Goal: Transaction & Acquisition: Book appointment/travel/reservation

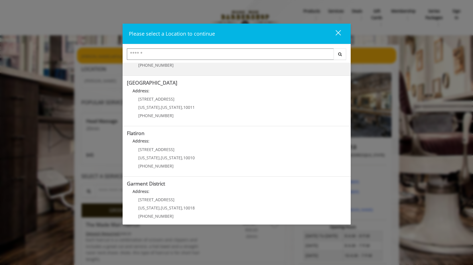
scroll to position [93, 0]
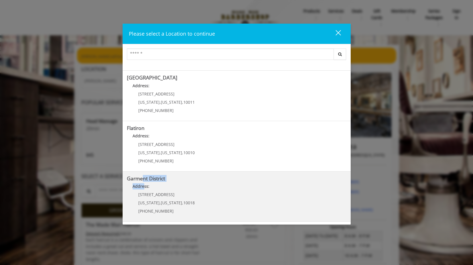
click at [144, 182] on District "Garment District Address: [STREET_ADDRESS][US_STATE][US_STATE] (212) 997-4247" at bounding box center [237, 197] width 220 height 42
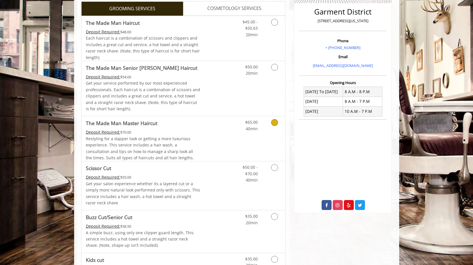
scroll to position [171, 0]
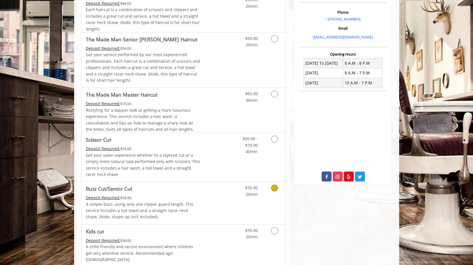
click at [276, 189] on icon "Grooming services" at bounding box center [274, 188] width 7 height 7
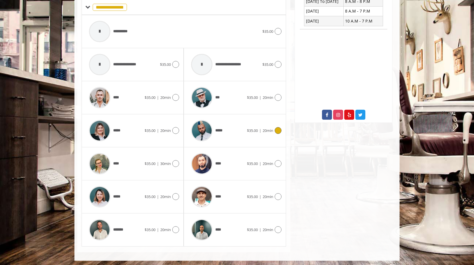
scroll to position [235, 0]
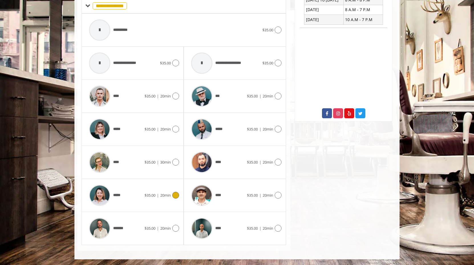
click at [175, 196] on icon at bounding box center [175, 195] width 7 height 7
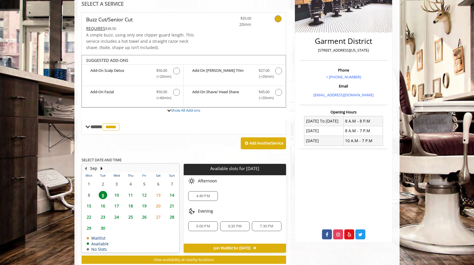
scroll to position [129, 0]
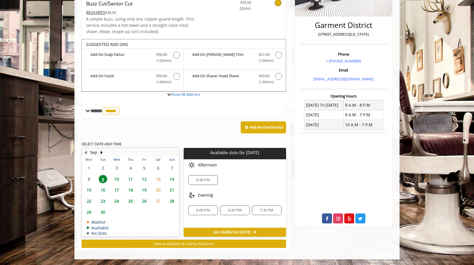
click at [231, 211] on span "6:30 PM" at bounding box center [234, 210] width 13 height 5
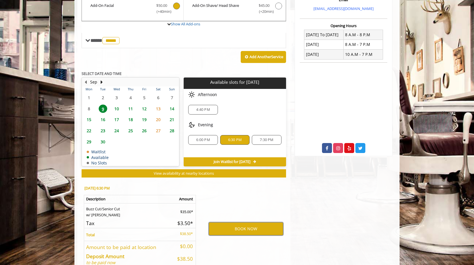
scroll to position [232, 0]
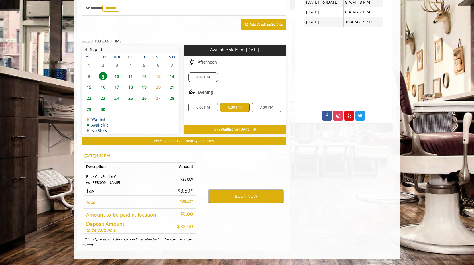
click at [238, 198] on button "BOOK NOW" at bounding box center [246, 196] width 74 height 13
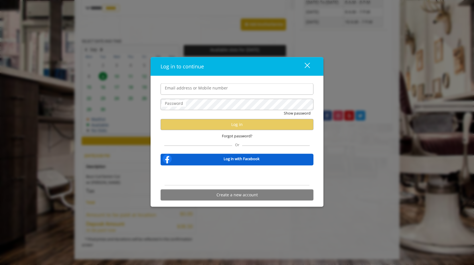
click at [309, 68] on div "close" at bounding box center [303, 66] width 11 height 9
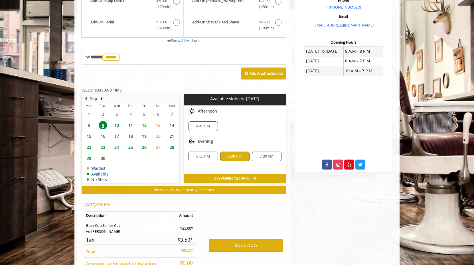
scroll to position [200, 0]
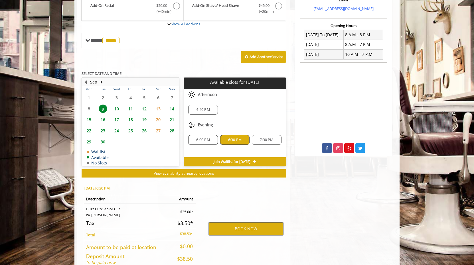
click at [233, 229] on button "BOOK NOW" at bounding box center [246, 229] width 74 height 13
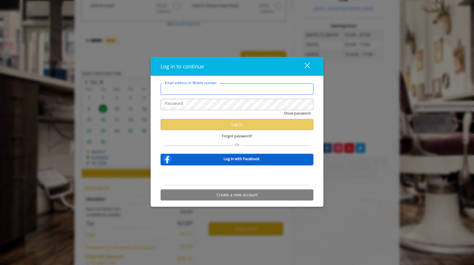
click at [189, 87] on input "Email address or Mobile number" at bounding box center [237, 89] width 153 height 11
type input "**********"
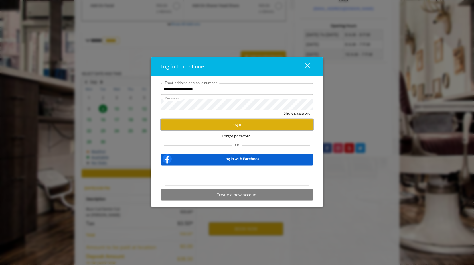
click at [231, 124] on button "Log in" at bounding box center [237, 124] width 153 height 11
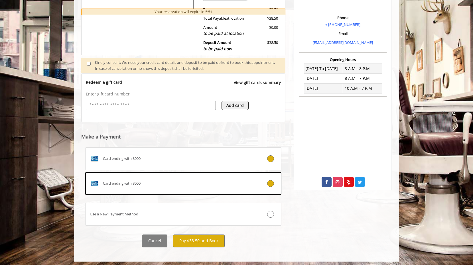
scroll to position [166, 0]
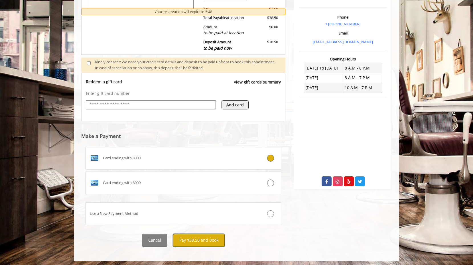
click at [201, 241] on button "Pay $38.50 and Book" at bounding box center [199, 240] width 52 height 13
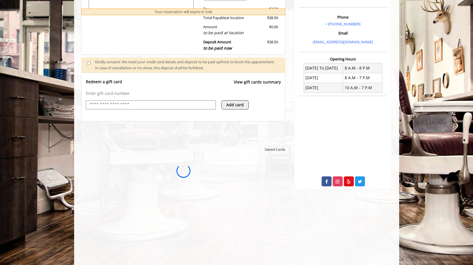
scroll to position [0, 0]
